Goal: Share content: Share content

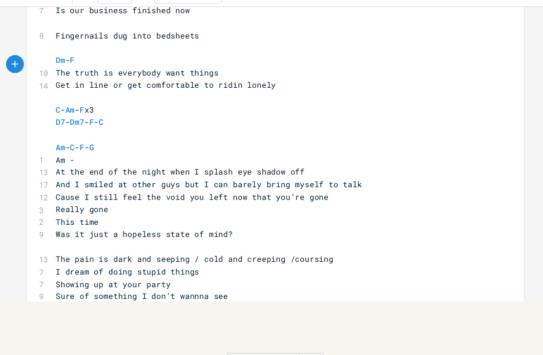
scroll to position [129, 0]
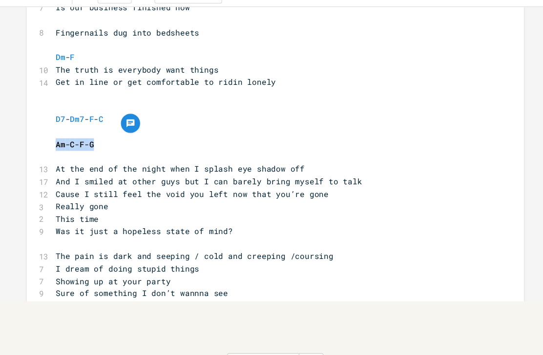
copy div "​ Am - C - F - G"
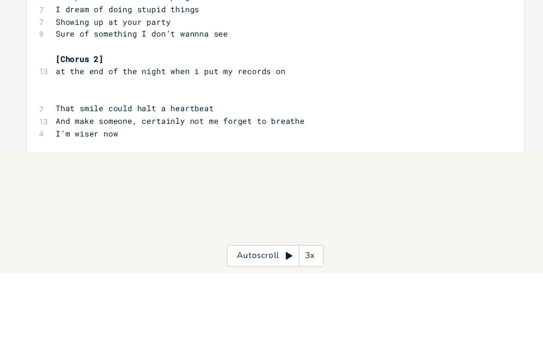
scroll to position [252, 0]
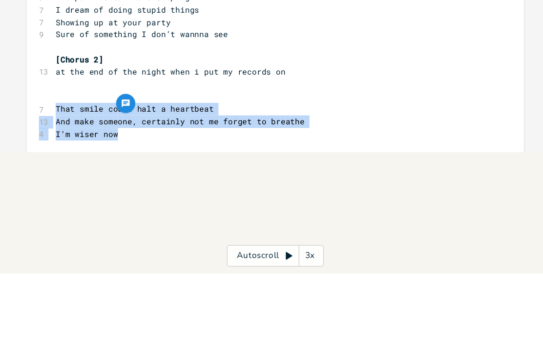
copy div "That smile could halt a heartbeat 13 And make someone, certainly not me forget …"
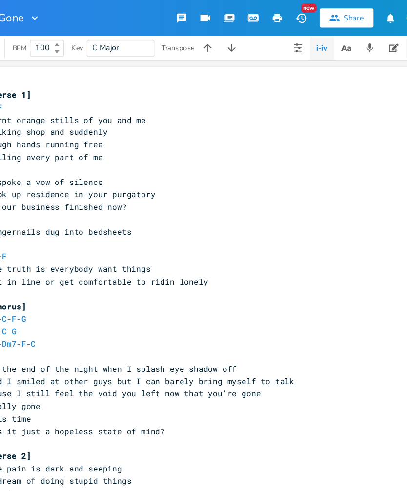
scroll to position [0, 0]
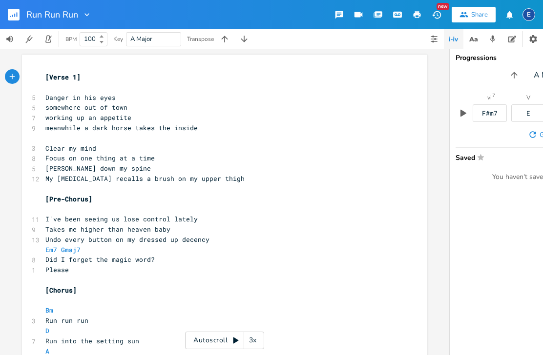
click at [516, 296] on div "Progressions A Major vi 7 F#m7 V E vi 7 F#m7 I A Generate Saved Star You haven'…" at bounding box center [546, 202] width 195 height 306
click at [260, 346] on div "3x" at bounding box center [253, 341] width 18 height 18
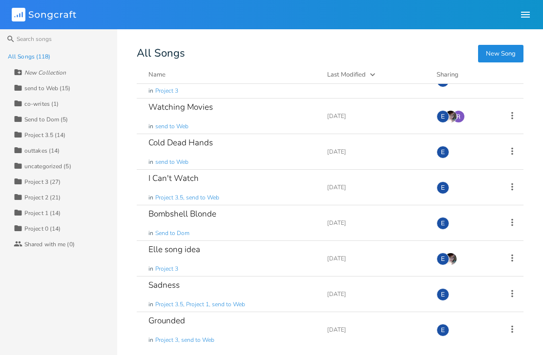
scroll to position [59, 0]
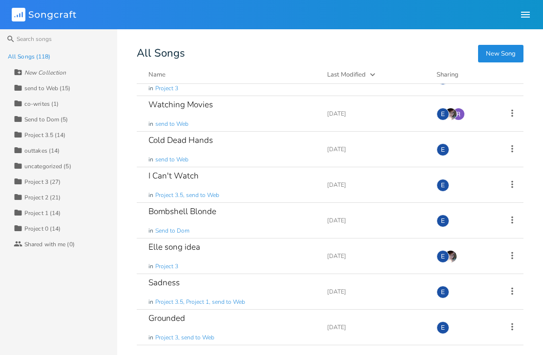
click at [238, 221] on div "Bombshell Blonde in Send to Dom" at bounding box center [231, 220] width 167 height 35
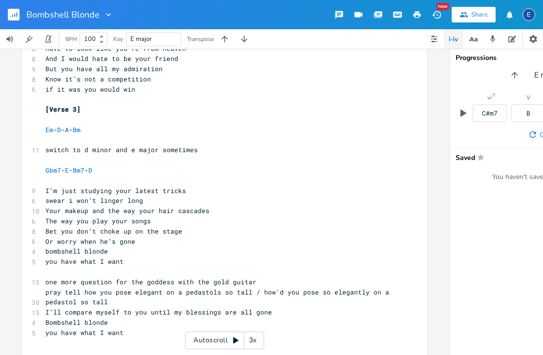
scroll to position [557, 0]
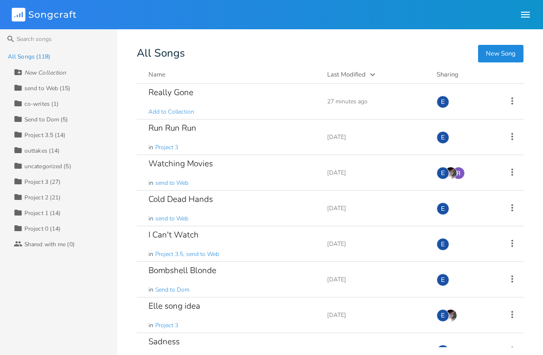
click at [288, 184] on div "Watching Movies in send to Web" at bounding box center [231, 172] width 167 height 35
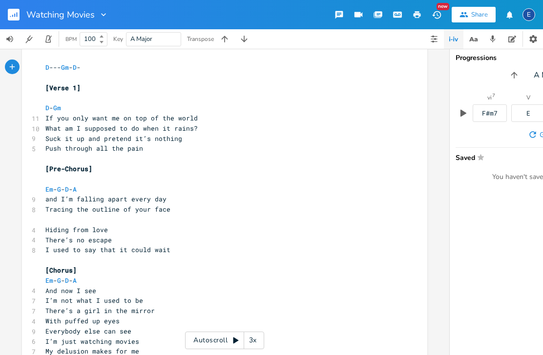
scroll to position [10, 0]
click at [256, 347] on div "3x" at bounding box center [253, 341] width 18 height 18
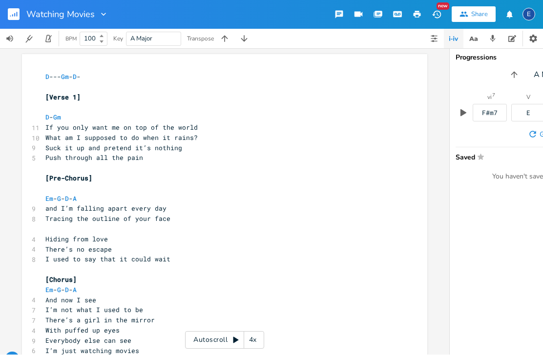
scroll to position [0, 0]
